Goal: Task Accomplishment & Management: Manage account settings

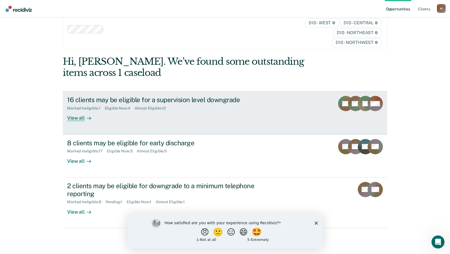
scroll to position [25, 0]
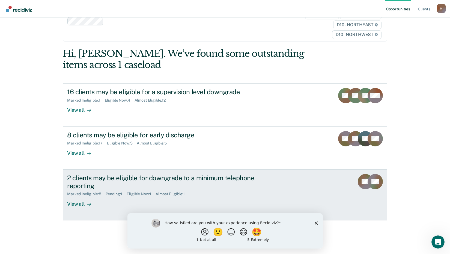
click at [75, 201] on div "View all" at bounding box center [82, 201] width 31 height 11
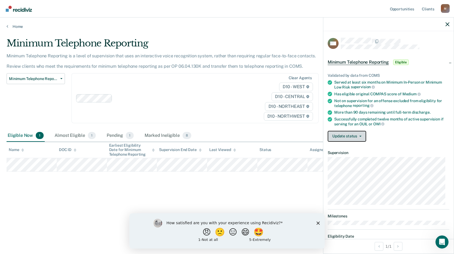
click at [341, 133] on button "Update status" at bounding box center [347, 136] width 38 height 11
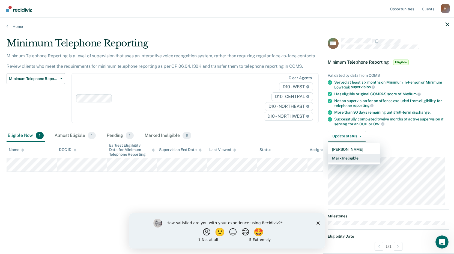
click at [348, 155] on button "Mark Ineligible" at bounding box center [354, 158] width 53 height 9
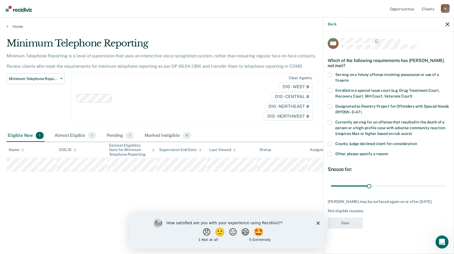
click at [331, 153] on span at bounding box center [330, 154] width 4 height 4
click at [388, 152] on input "Other, please specify a reason" at bounding box center [388, 152] width 0 height 0
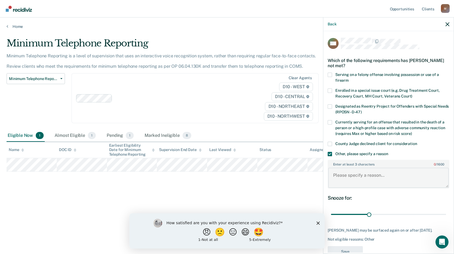
click at [343, 173] on textarea "Enter at least 3 characters 0 / 1600" at bounding box center [388, 177] width 121 height 20
type textarea "OUIL"
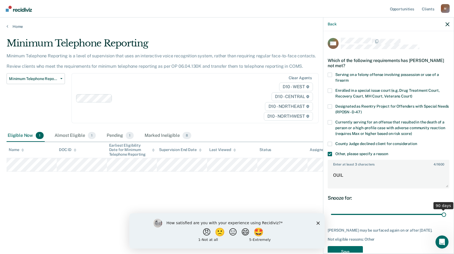
drag, startPoint x: 367, startPoint y: 213, endPoint x: 454, endPoint y: 200, distance: 87.2
type input "90"
click at [446, 209] on input "range" at bounding box center [388, 214] width 115 height 10
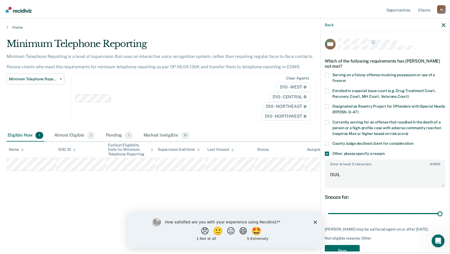
scroll to position [19, 0]
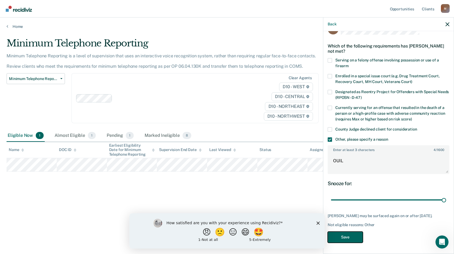
click at [350, 237] on button "Save" at bounding box center [345, 236] width 35 height 11
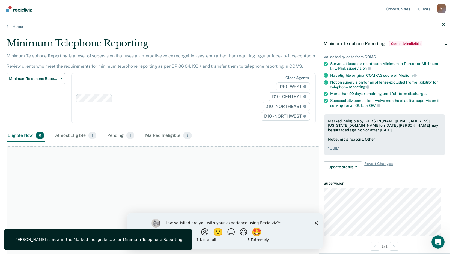
click at [443, 22] on div at bounding box center [384, 24] width 130 height 14
click at [444, 23] on icon "button" at bounding box center [443, 24] width 4 height 4
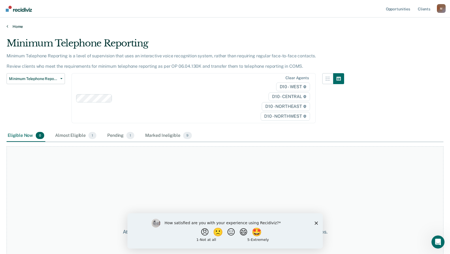
click at [21, 24] on link "Home" at bounding box center [225, 26] width 437 height 5
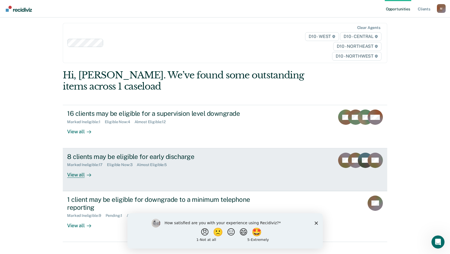
scroll to position [25, 0]
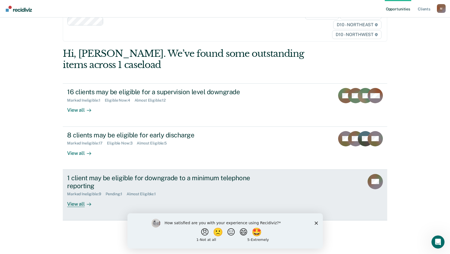
click at [78, 180] on div "1 client may be eligible for downgrade to a minimum telephone reporting" at bounding box center [162, 182] width 191 height 16
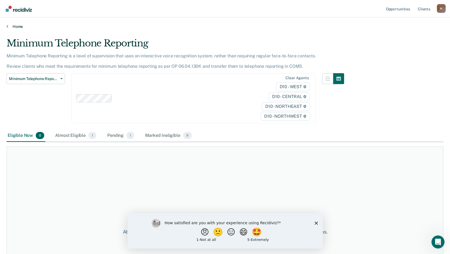
click at [17, 25] on link "Home" at bounding box center [225, 26] width 437 height 5
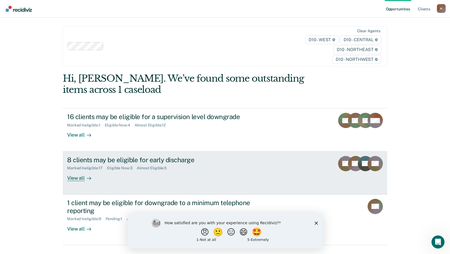
click at [78, 175] on div "View all" at bounding box center [82, 175] width 31 height 11
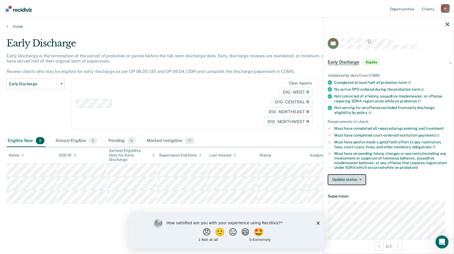
click at [355, 176] on button "Update status" at bounding box center [347, 179] width 38 height 11
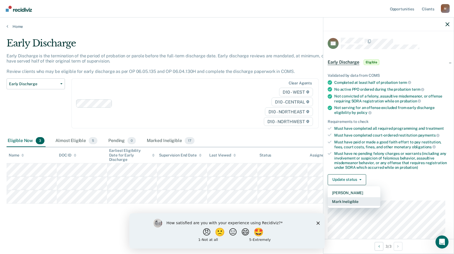
click at [351, 199] on button "Mark Ineligible" at bounding box center [354, 201] width 53 height 9
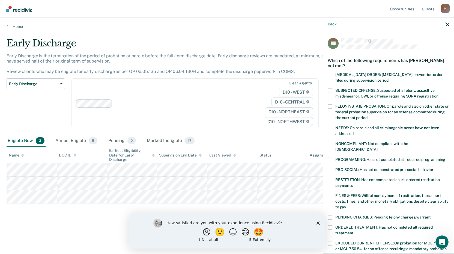
click at [331, 157] on span at bounding box center [330, 159] width 4 height 4
click at [445, 157] on input "PROGRAMMING: Has not completed all required programming" at bounding box center [445, 157] width 0 height 0
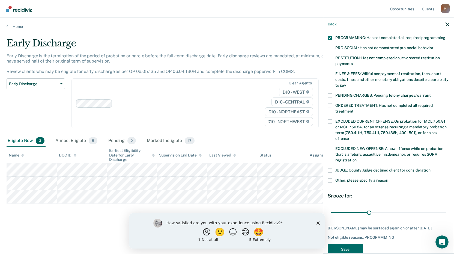
scroll to position [128, 0]
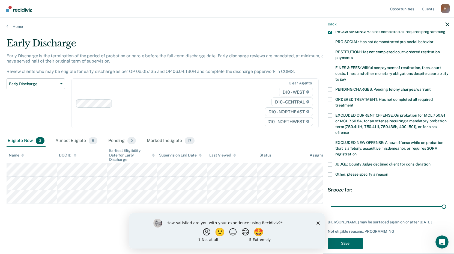
drag, startPoint x: 368, startPoint y: 199, endPoint x: 452, endPoint y: 198, distance: 84.0
type input "90"
click at [446, 201] on input "range" at bounding box center [388, 206] width 115 height 10
click at [343, 238] on button "Save" at bounding box center [345, 243] width 35 height 11
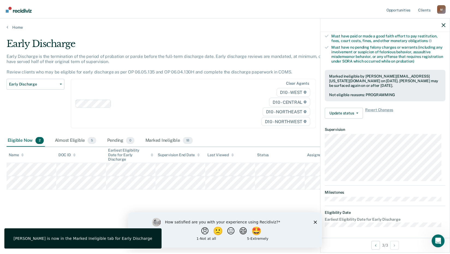
scroll to position [106, 0]
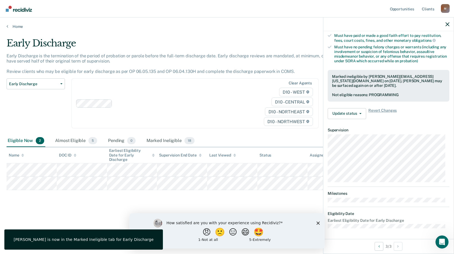
click at [449, 22] on div at bounding box center [388, 24] width 130 height 14
click at [448, 23] on icon "button" at bounding box center [447, 24] width 4 height 4
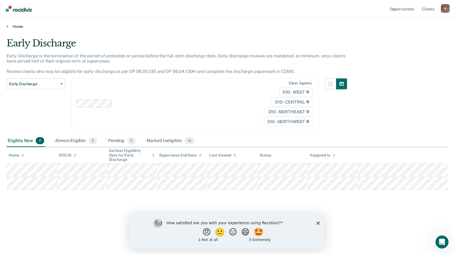
click at [19, 26] on link "Home" at bounding box center [227, 26] width 441 height 5
